Goal: Navigation & Orientation: Find specific page/section

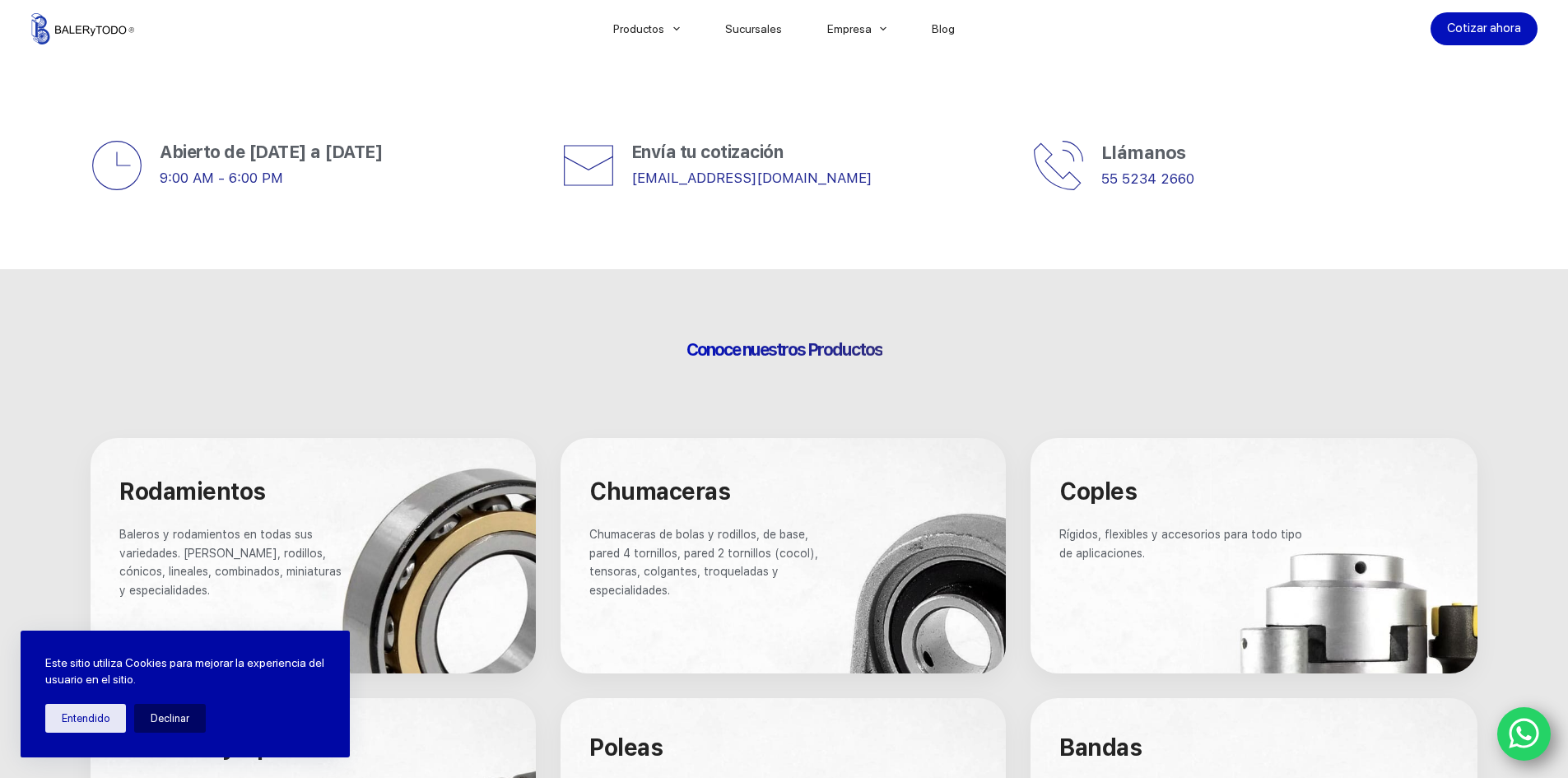
scroll to position [658, 0]
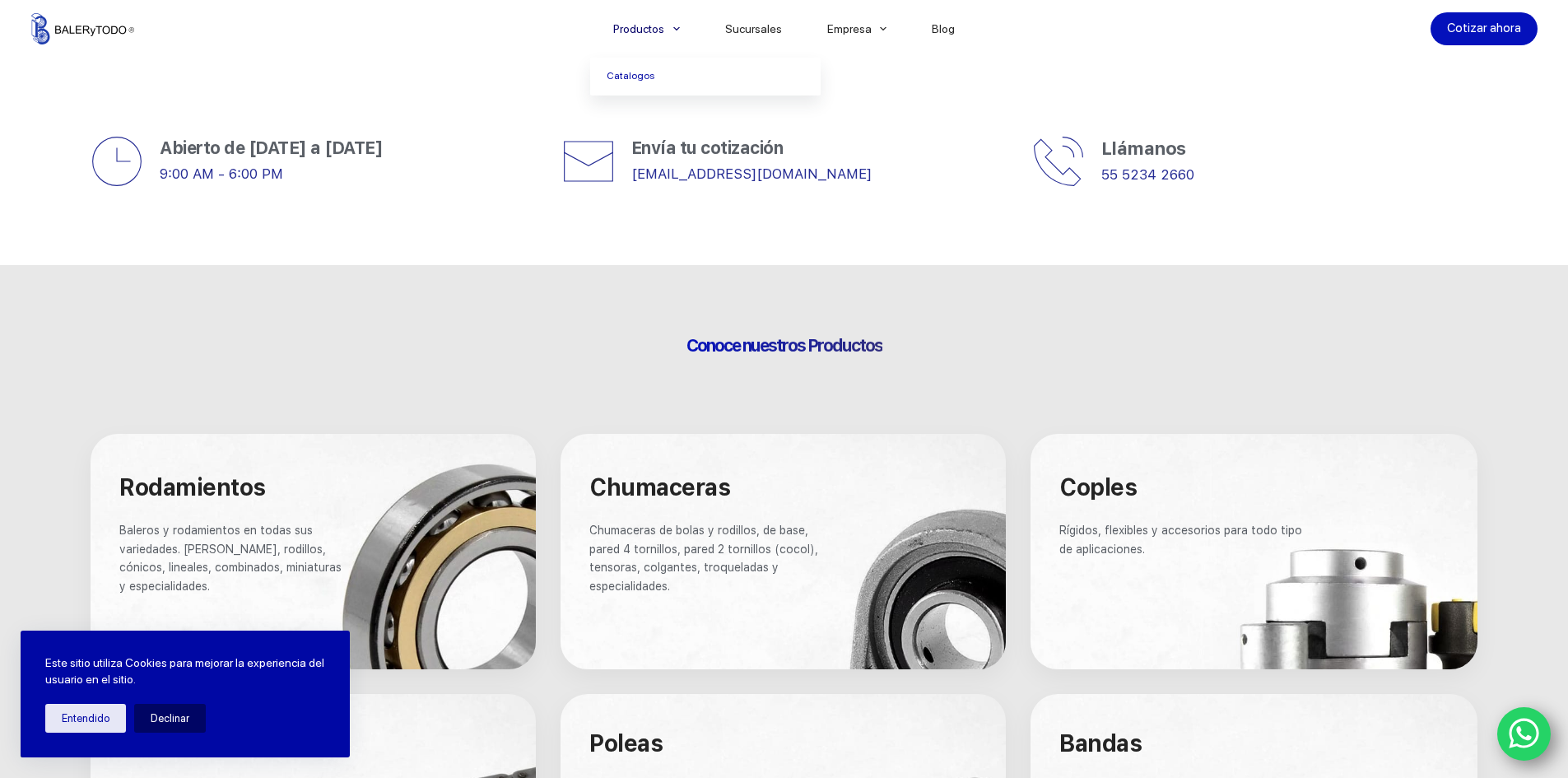
click at [678, 24] on span "Menu Principal" at bounding box center [677, 29] width 20 height 20
click at [679, 32] on span "Menu Principal" at bounding box center [677, 29] width 20 height 20
click at [674, 27] on span "Menu Principal" at bounding box center [677, 29] width 20 height 20
click at [680, 28] on icon "Menu Principal" at bounding box center [676, 29] width 6 height 6
click at [646, 70] on link "Catalogos" at bounding box center [706, 77] width 230 height 37
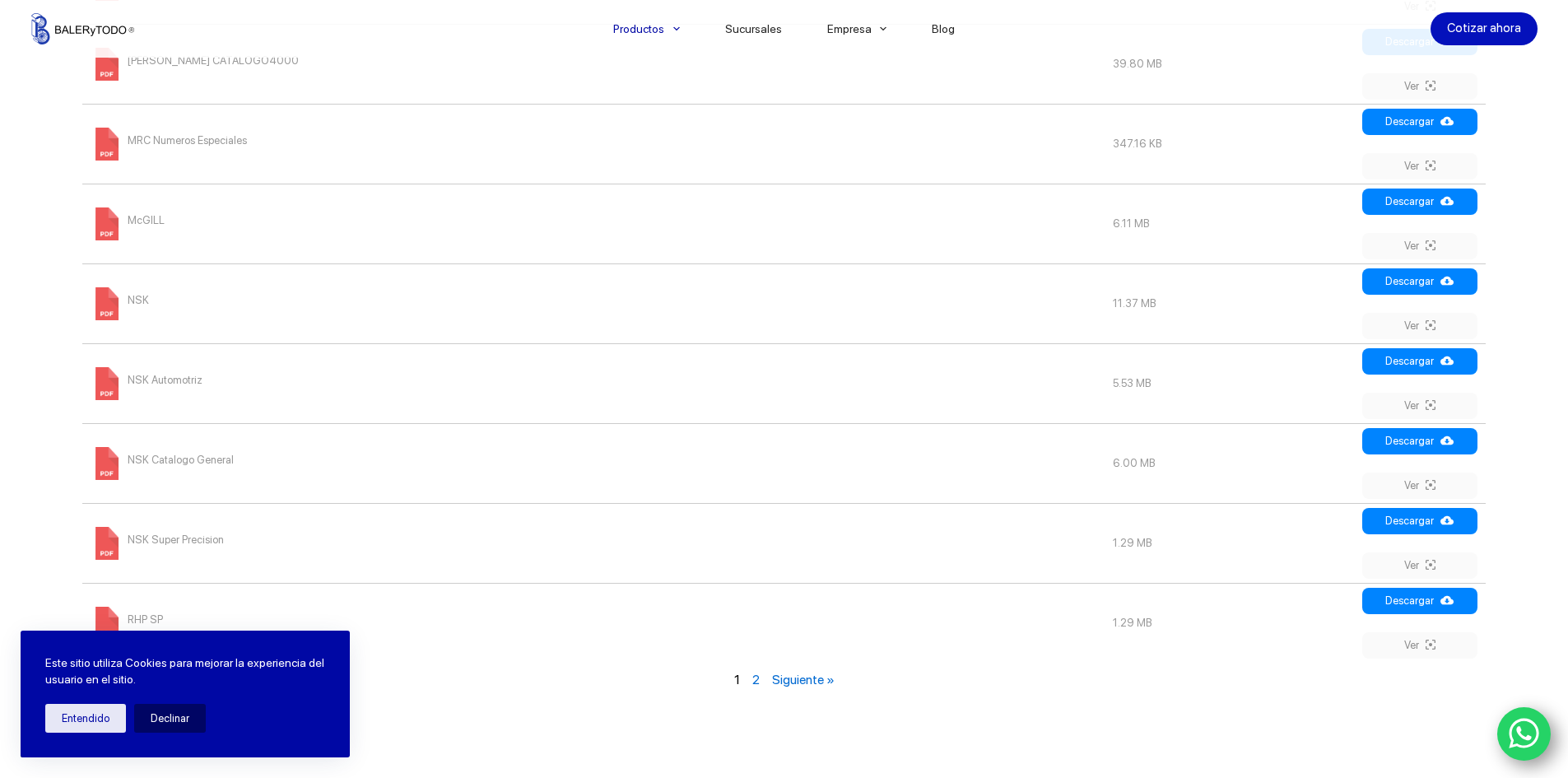
scroll to position [2058, 0]
